Goal: Task Accomplishment & Management: Manage account settings

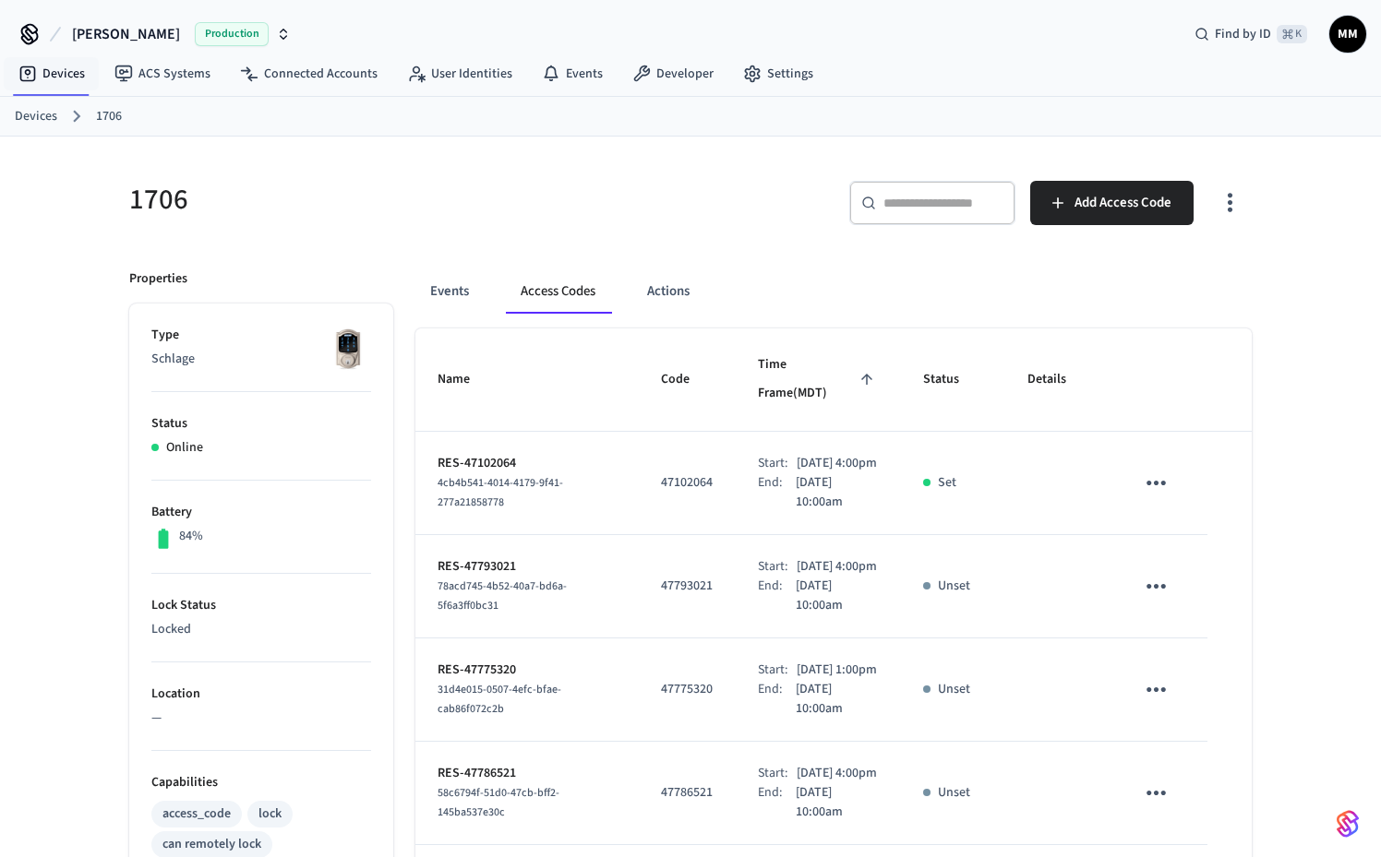
click at [38, 117] on link "Devices" at bounding box center [36, 116] width 42 height 19
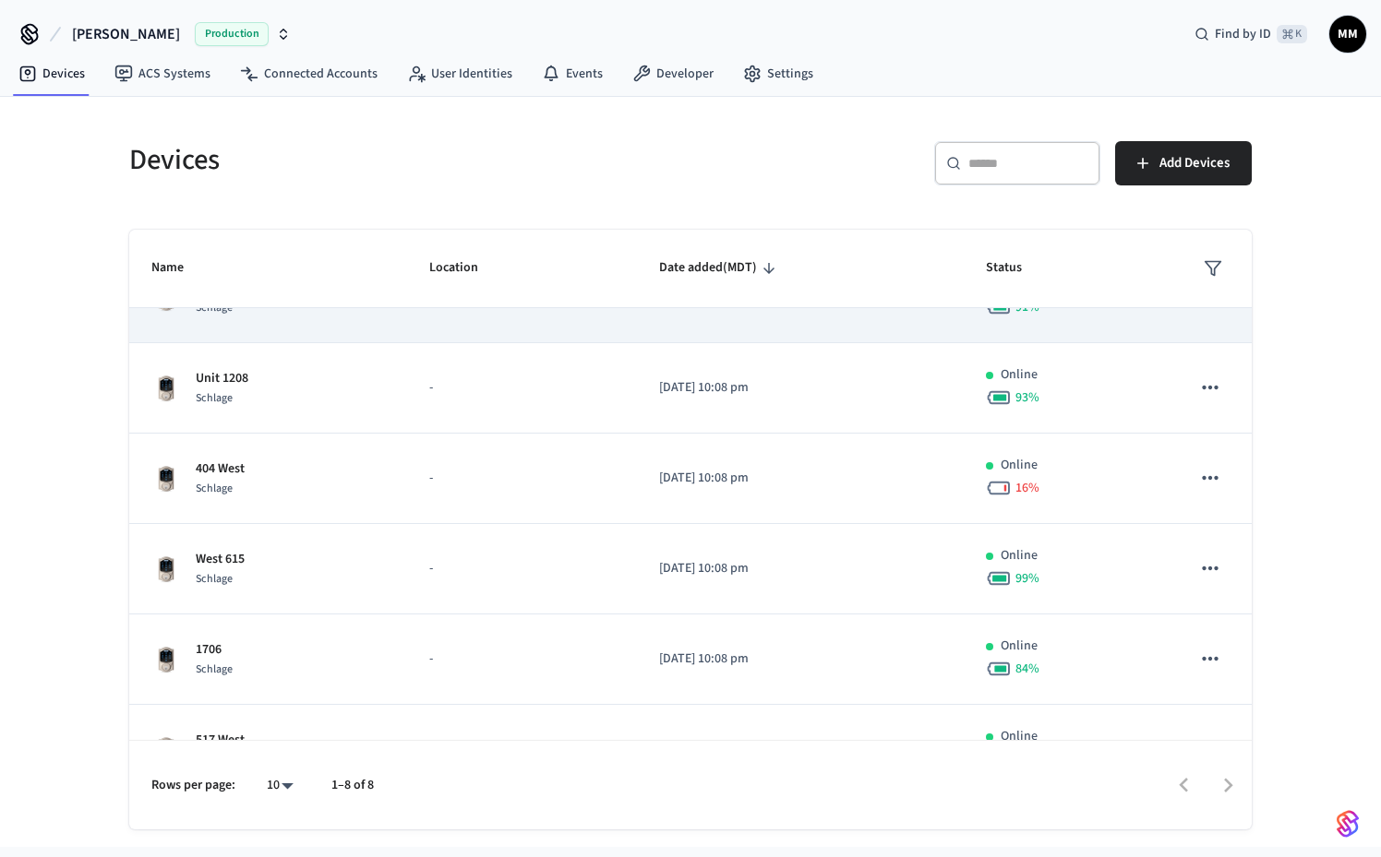
scroll to position [148, 0]
click at [378, 460] on div "404 West Schlage" at bounding box center [268, 477] width 234 height 39
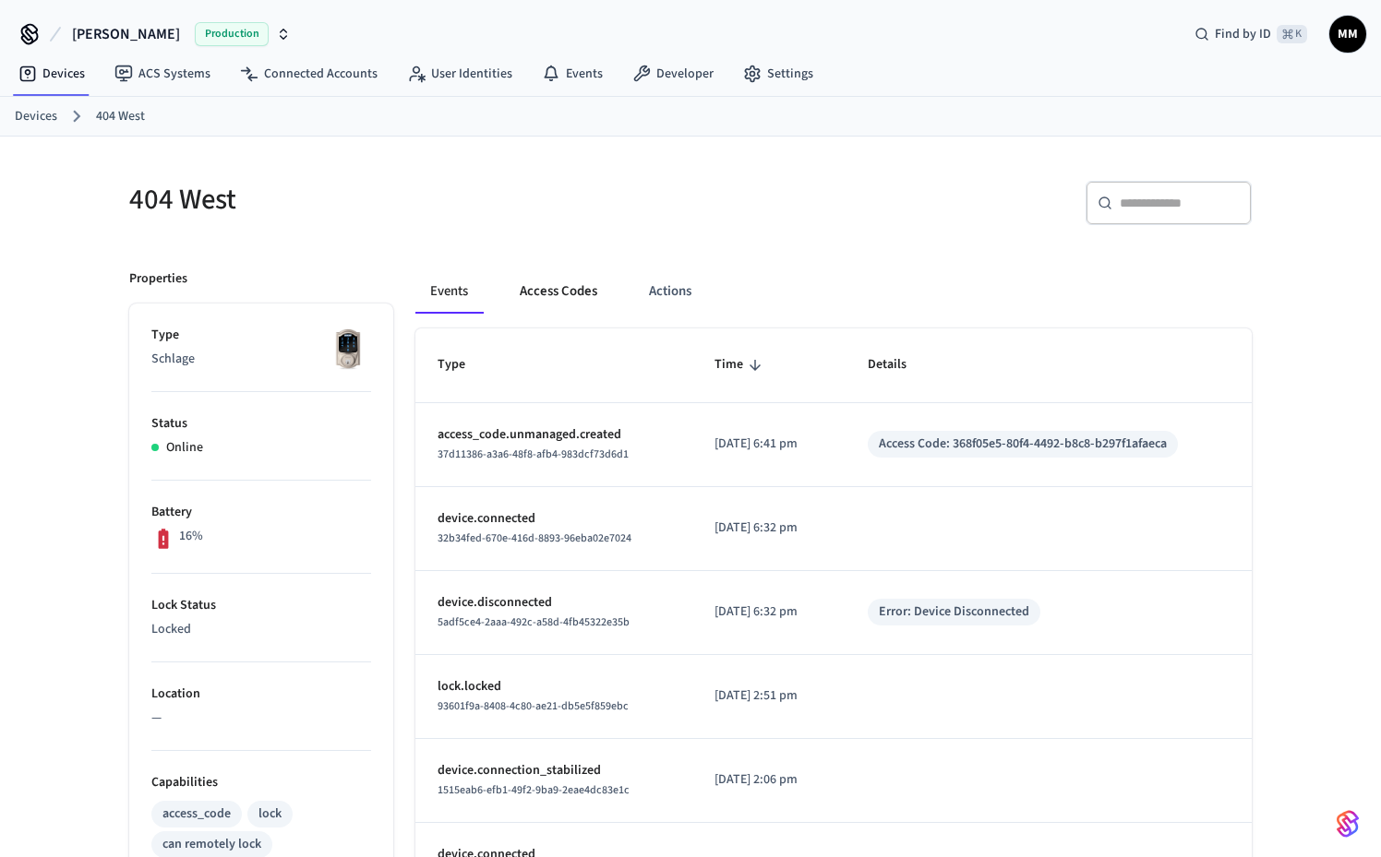
click at [558, 301] on button "Access Codes" at bounding box center [558, 292] width 107 height 44
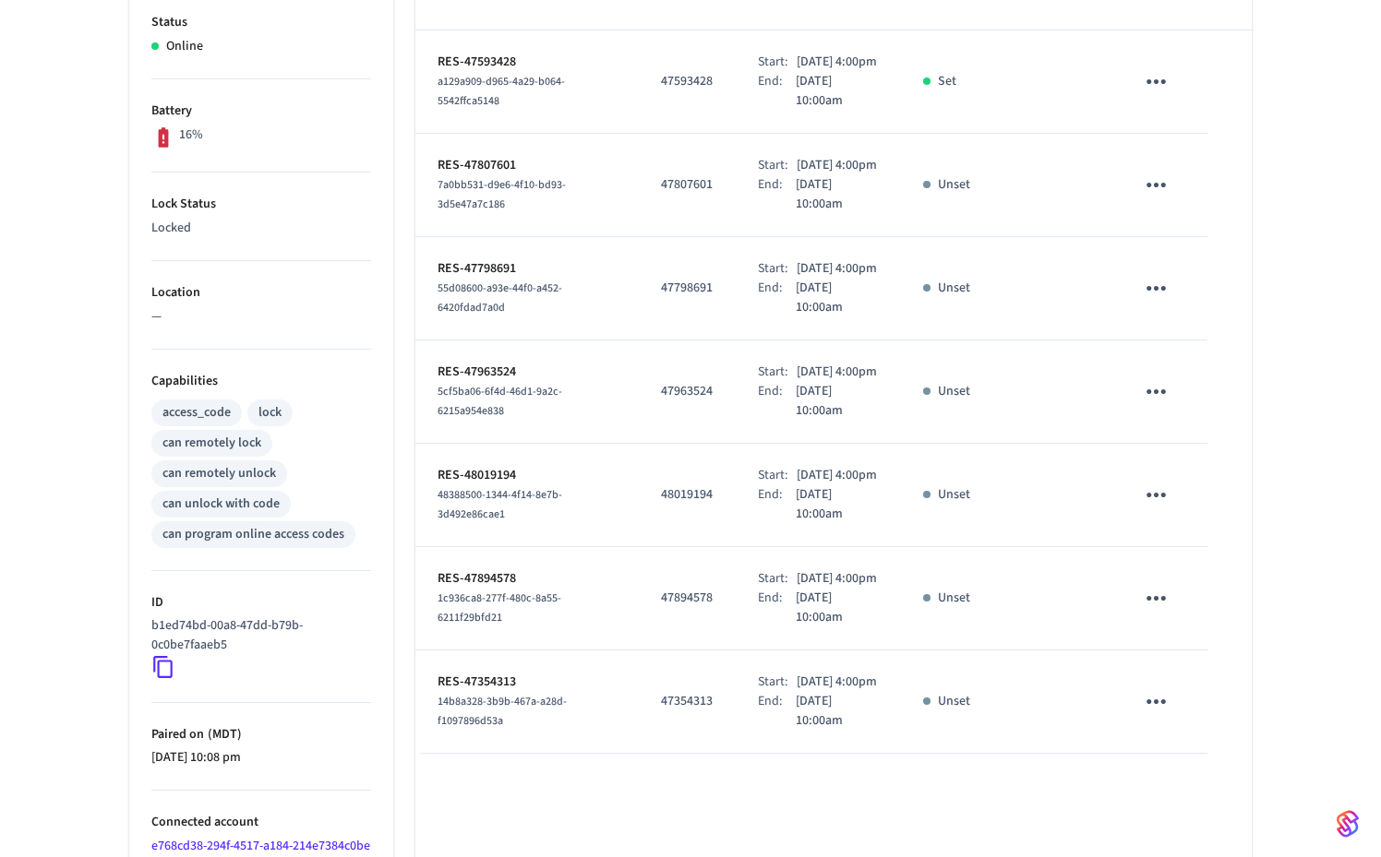
scroll to position [404, 0]
click at [1146, 507] on icon "sticky table" at bounding box center [1156, 492] width 29 height 29
click at [1182, 698] on li "Delete" at bounding box center [1201, 682] width 88 height 49
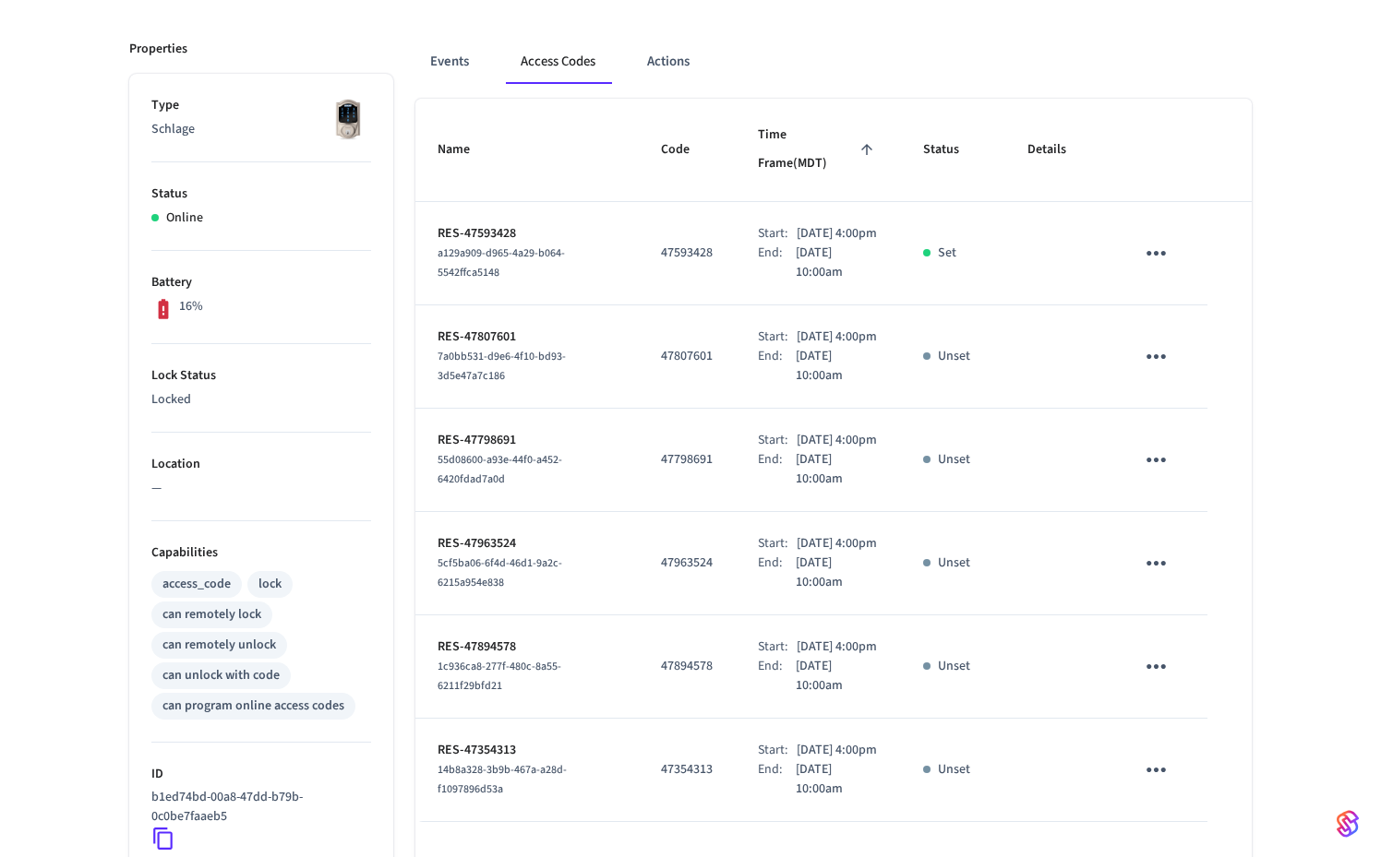
scroll to position [0, 0]
